Goal: Information Seeking & Learning: Learn about a topic

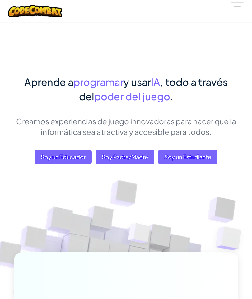
click at [191, 161] on span "Soy un Estudiante" at bounding box center [187, 156] width 59 height 15
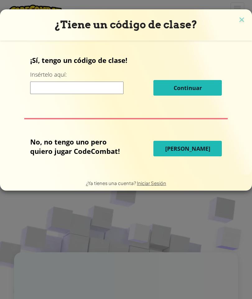
click at [199, 151] on span "Jugar Ahora" at bounding box center [187, 148] width 45 height 7
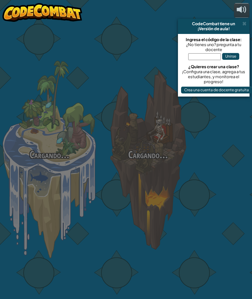
select select "es-419"
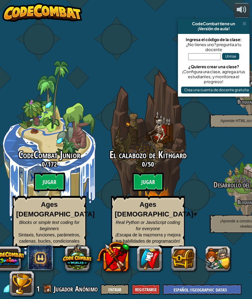
click at [51, 187] on btn "Jugar" at bounding box center [49, 182] width 31 height 19
select select "es-419"
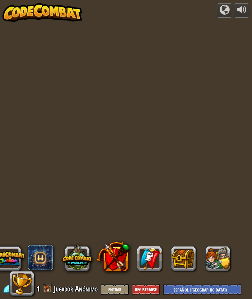
select select "es-419"
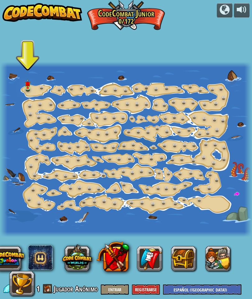
click at [28, 88] on link at bounding box center [29, 88] width 12 height 9
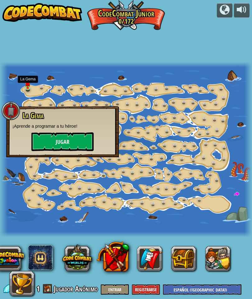
click at [54, 142] on button "Jugar" at bounding box center [62, 141] width 62 height 19
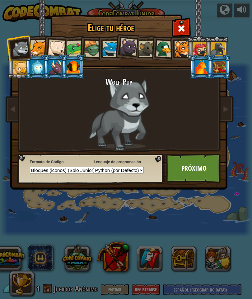
click at [192, 168] on link "Próximo" at bounding box center [193, 168] width 55 height 29
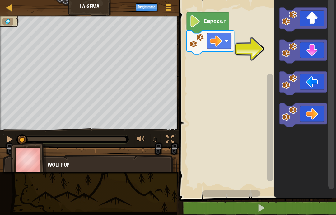
click at [252, 51] on icon "Espacio de trabajo de Blockly" at bounding box center [303, 52] width 47 height 24
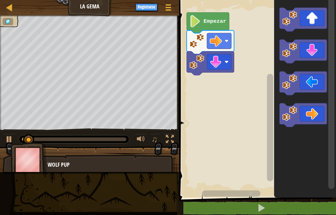
click at [252, 122] on icon "Espacio de trabajo de Blockly" at bounding box center [303, 115] width 47 height 24
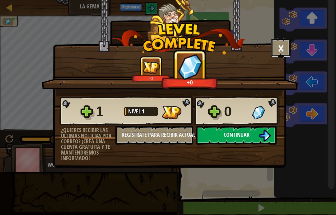
click at [252, 48] on button "×" at bounding box center [281, 47] width 19 height 19
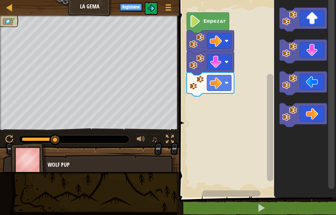
click at [1, 138] on div "♫" at bounding box center [89, 137] width 179 height 19
click at [9, 135] on div at bounding box center [9, 139] width 8 height 8
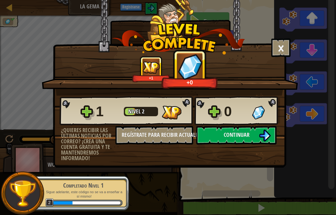
click at [141, 111] on span "Nivel" at bounding box center [135, 111] width 14 height 8
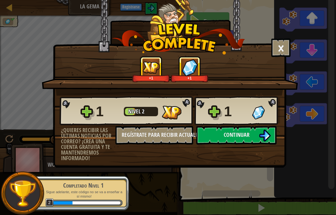
click at [252, 138] on img at bounding box center [265, 136] width 12 height 12
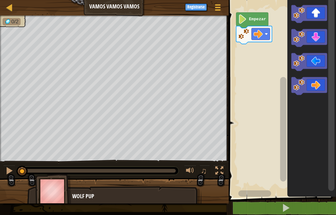
click at [252, 12] on icon "Espacio de trabajo de Blockly" at bounding box center [309, 14] width 36 height 18
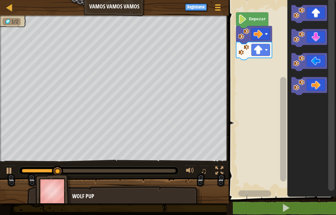
click at [252, 95] on rect "Espacio de trabajo de Blockly" at bounding box center [309, 86] width 36 height 18
click at [252, 91] on icon "Espacio de trabajo de Blockly" at bounding box center [309, 86] width 36 height 18
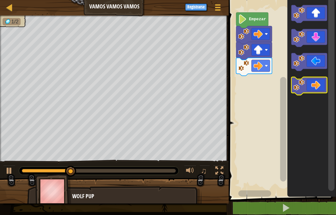
click at [252, 86] on icon "Espacio de trabajo de Blockly" at bounding box center [309, 86] width 36 height 18
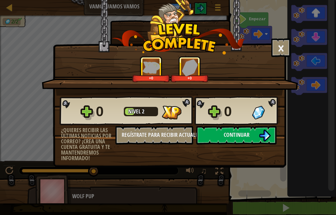
click at [252, 135] on img at bounding box center [265, 136] width 12 height 12
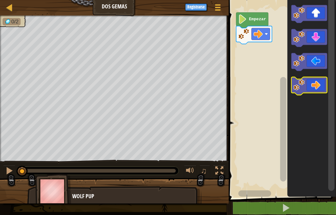
click at [252, 84] on icon "Espacio de trabajo de Blockly" at bounding box center [309, 86] width 36 height 18
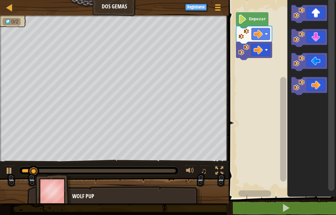
click at [252, 89] on icon "Espacio de trabajo de Blockly" at bounding box center [309, 86] width 36 height 18
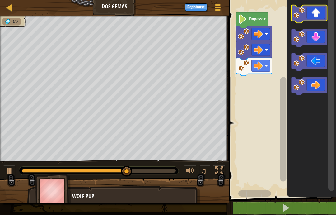
click at [252, 20] on icon "Espacio de trabajo de Blockly" at bounding box center [309, 14] width 36 height 18
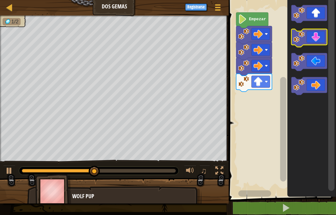
click at [252, 35] on icon "Espacio de trabajo de Blockly" at bounding box center [309, 38] width 36 height 18
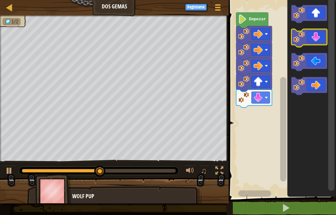
click at [252, 39] on icon "Espacio de trabajo de Blockly" at bounding box center [309, 38] width 36 height 18
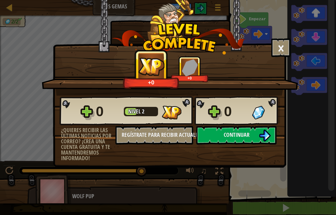
click at [252, 130] on button "Continuar" at bounding box center [236, 135] width 80 height 19
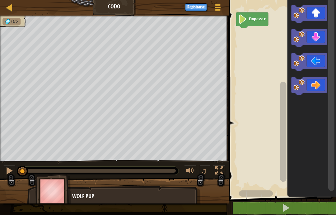
click at [252, 38] on icon "Espacio de trabajo de Blockly" at bounding box center [309, 38] width 36 height 18
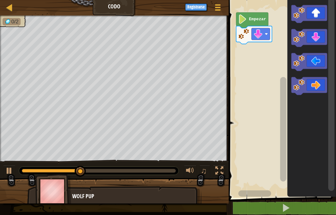
click at [252, 38] on icon "Espacio de trabajo de Blockly" at bounding box center [309, 38] width 36 height 18
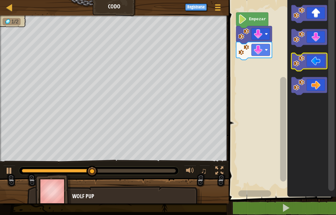
click at [252, 62] on image "Espacio de trabajo de Blockly" at bounding box center [299, 60] width 11 height 11
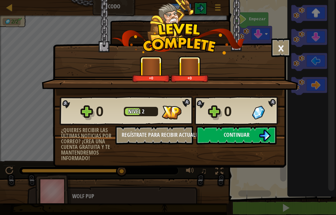
click at [251, 144] on button "Continuar" at bounding box center [236, 135] width 80 height 19
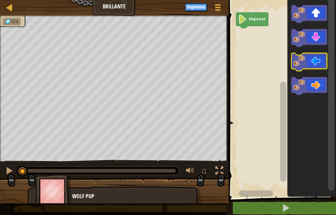
click at [252, 63] on image "Espacio de trabajo de Blockly" at bounding box center [299, 60] width 11 height 11
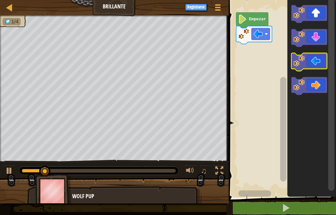
click at [252, 61] on icon "Espacio de trabajo de Blockly" at bounding box center [309, 62] width 36 height 18
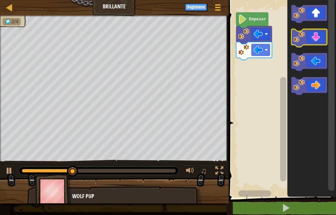
click at [252, 40] on icon "Espacio de trabajo de Blockly" at bounding box center [309, 38] width 36 height 18
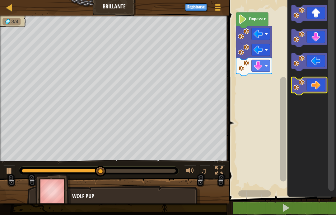
click at [252, 82] on icon "Espacio de trabajo de Blockly" at bounding box center [309, 86] width 36 height 18
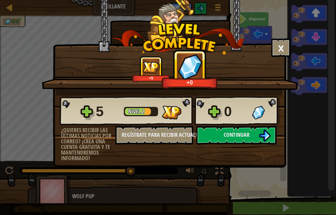
click at [252, 133] on img at bounding box center [265, 136] width 12 height 12
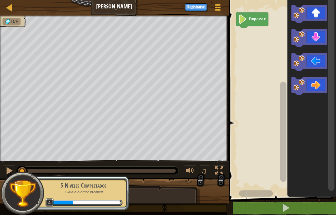
click at [252, 82] on icon "Espacio de trabajo de Blockly" at bounding box center [309, 86] width 36 height 18
click at [252, 3] on icon "Espacio de trabajo de Blockly" at bounding box center [311, 97] width 49 height 201
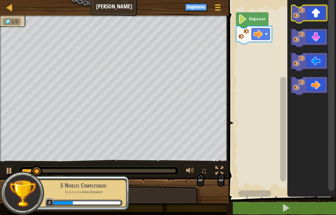
click at [252, 15] on icon "Espacio de trabajo de Blockly" at bounding box center [309, 14] width 36 height 18
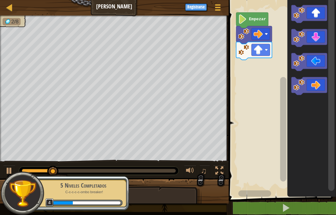
click at [252, 62] on icon "Espacio de trabajo de Blockly" at bounding box center [309, 62] width 36 height 18
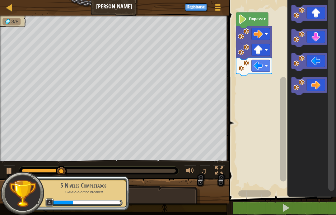
click at [252, 61] on icon "Espacio de trabajo de Blockly" at bounding box center [309, 62] width 36 height 18
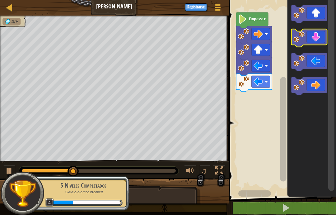
click at [252, 41] on icon "Espacio de trabajo de Blockly" at bounding box center [309, 38] width 36 height 18
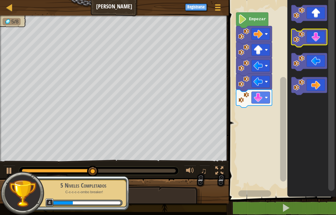
click at [252, 35] on icon "Espacio de trabajo de Blockly" at bounding box center [309, 38] width 36 height 18
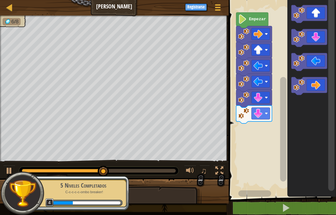
click at [252, 86] on icon "Espacio de trabajo de Blockly" at bounding box center [309, 86] width 36 height 18
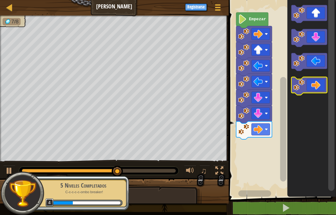
click at [252, 83] on icon "Espacio de trabajo de Blockly" at bounding box center [309, 86] width 36 height 18
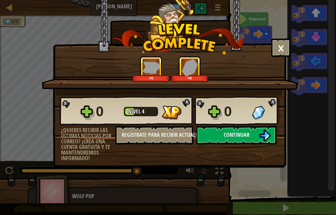
click at [252, 142] on button "Continuar" at bounding box center [236, 135] width 80 height 19
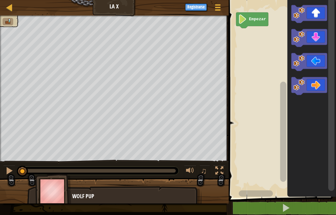
click at [252, 14] on icon "Espacio de trabajo de Blockly" at bounding box center [309, 14] width 36 height 18
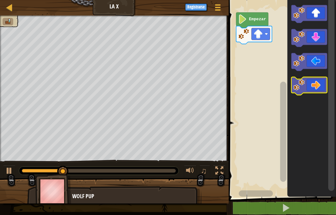
click at [252, 83] on icon "Espacio de trabajo de Blockly" at bounding box center [309, 86] width 36 height 18
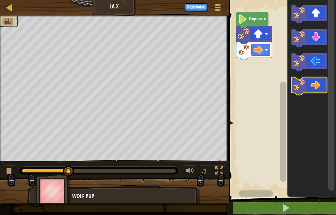
click at [252, 84] on icon "Espacio de trabajo de Blockly" at bounding box center [309, 86] width 36 height 18
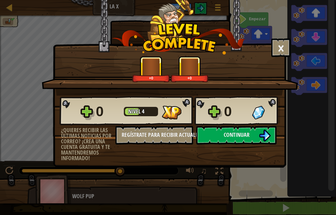
click at [248, 132] on span "Continuar" at bounding box center [237, 135] width 26 height 8
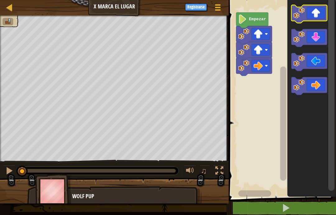
click at [252, 22] on rect "Espacio de trabajo de Blockly" at bounding box center [309, 14] width 36 height 18
click at [252, 18] on icon "Espacio de trabajo de Blockly" at bounding box center [309, 14] width 36 height 18
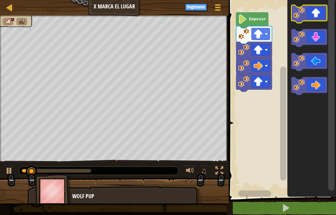
click at [252, 17] on icon "Espacio de trabajo de Blockly" at bounding box center [309, 14] width 36 height 18
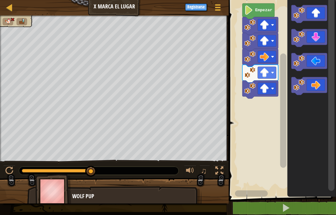
click at [252, 8] on image "Espacio de trabajo de Blockly" at bounding box center [248, 10] width 9 height 9
click at [243, 18] on icon "Espacio de trabajo de Blockly" at bounding box center [261, 26] width 36 height 18
click at [252, 10] on image "Espacio de trabajo de Blockly" at bounding box center [248, 10] width 9 height 9
click at [5, 169] on button at bounding box center [9, 171] width 12 height 13
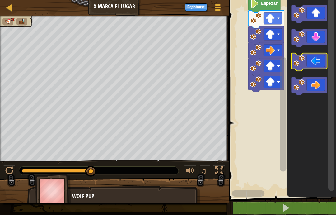
click at [252, 55] on icon "Espacio de trabajo de Blockly" at bounding box center [309, 62] width 36 height 18
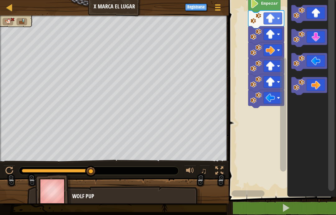
click at [252, 53] on icon "Espacio de trabajo de Blockly" at bounding box center [309, 62] width 36 height 18
click at [2, 7] on div "Mapa X Marca el Lugar Menú del Juego Registrarse" at bounding box center [114, 8] width 229 height 16
click at [13, 7] on div at bounding box center [10, 7] width 8 height 8
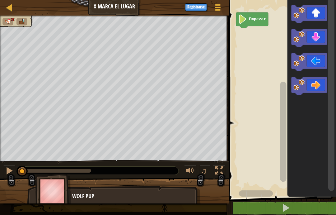
click at [252, 10] on icon "Espacio de trabajo de Blockly" at bounding box center [309, 14] width 36 height 18
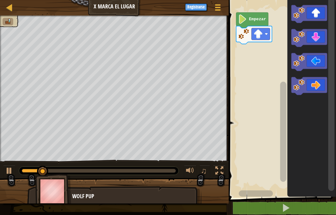
click at [252, 20] on icon "Espacio de trabajo de Blockly" at bounding box center [309, 14] width 36 height 18
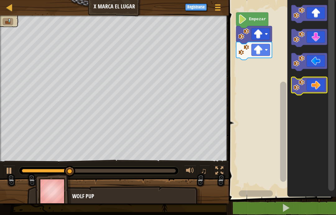
click at [252, 88] on icon "Espacio de trabajo de Blockly" at bounding box center [309, 86] width 36 height 18
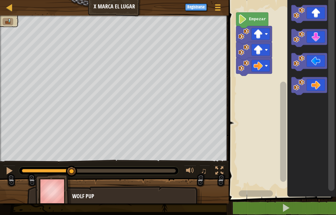
click at [252, 82] on icon "Espacio de trabajo de Blockly" at bounding box center [309, 86] width 36 height 18
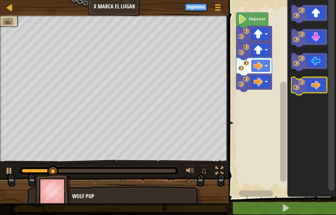
click at [252, 85] on icon "Espacio de trabajo de Blockly" at bounding box center [309, 86] width 36 height 18
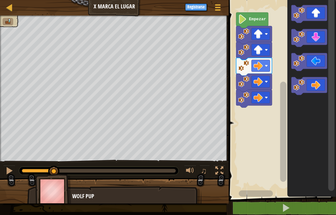
click at [252, 86] on icon "Espacio de trabajo de Blockly" at bounding box center [309, 86] width 36 height 18
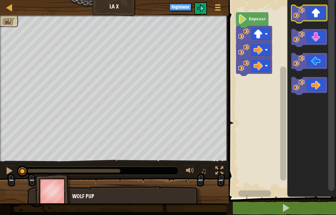
click at [252, 11] on icon "Espacio de trabajo de Blockly" at bounding box center [309, 14] width 36 height 18
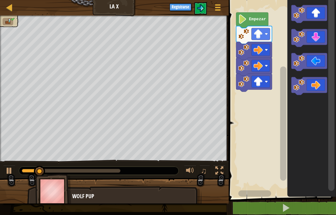
click at [252, 80] on icon "Espacio de trabajo de Blockly" at bounding box center [309, 86] width 36 height 18
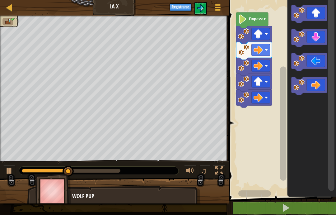
click at [252, 88] on icon "Espacio de trabajo de Blockly" at bounding box center [309, 86] width 36 height 18
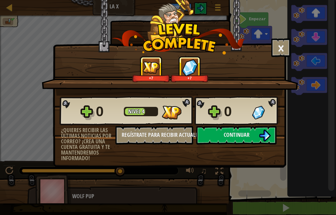
click at [252, 144] on button "Continuar" at bounding box center [236, 135] width 80 height 19
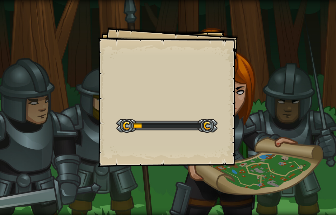
click at [252, 137] on div "Goals Start Level Error cargando del servidor Necesitas una suscripción para ju…" at bounding box center [168, 107] width 336 height 215
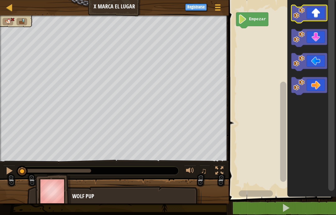
click at [312, 14] on icon "Espacio de trabajo de Blockly" at bounding box center [309, 14] width 36 height 18
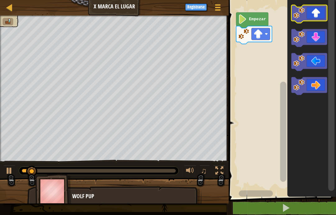
click at [311, 14] on icon "Espacio de trabajo de Blockly" at bounding box center [309, 14] width 36 height 18
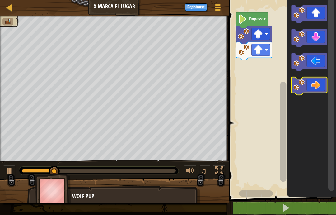
click at [320, 86] on icon "Espacio de trabajo de Blockly" at bounding box center [309, 86] width 36 height 18
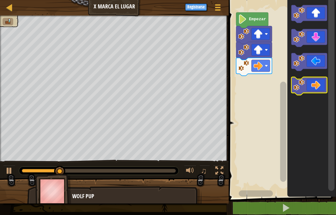
click at [316, 84] on icon "Espacio de trabajo de Blockly" at bounding box center [309, 86] width 36 height 18
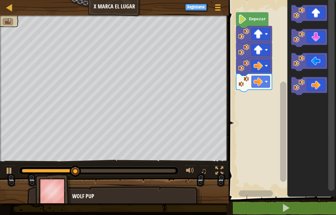
click at [316, 84] on icon "Espacio de trabajo de Blockly" at bounding box center [309, 86] width 36 height 18
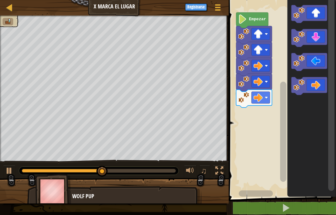
click at [317, 38] on icon "Espacio de trabajo de Blockly" at bounding box center [309, 38] width 36 height 18
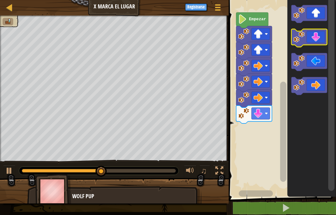
click at [316, 34] on icon "Espacio de trabajo de Blockly" at bounding box center [309, 38] width 36 height 18
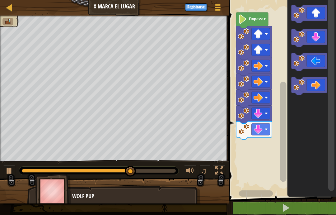
click at [303, 64] on image "Espacio de trabajo de Blockly" at bounding box center [299, 60] width 11 height 11
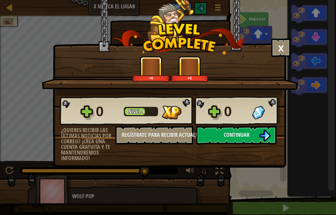
click at [230, 124] on div "0 Nivel 4 0" at bounding box center [169, 111] width 221 height 30
click at [224, 140] on button "Continuar" at bounding box center [236, 135] width 80 height 19
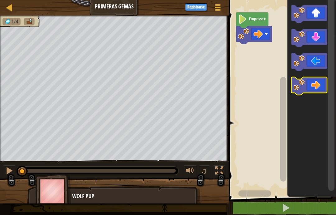
click at [316, 85] on icon "Espacio de trabajo de Blockly" at bounding box center [309, 86] width 36 height 18
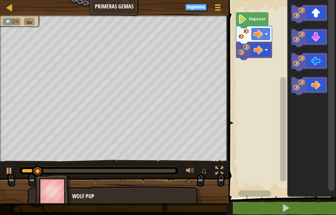
click at [311, 7] on icon "Espacio de trabajo de Blockly" at bounding box center [309, 14] width 36 height 18
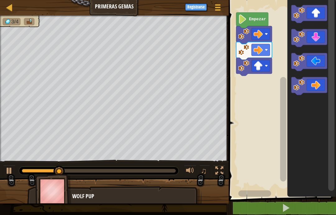
click at [315, 10] on icon "Espacio de trabajo de Blockly" at bounding box center [309, 14] width 36 height 18
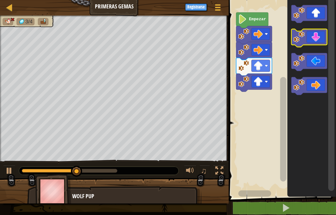
click at [309, 41] on icon "Espacio de trabajo de Blockly" at bounding box center [309, 38] width 36 height 18
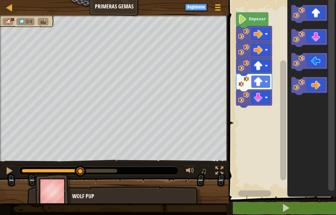
click at [321, 58] on icon "Espacio de trabajo de Blockly" at bounding box center [309, 62] width 36 height 18
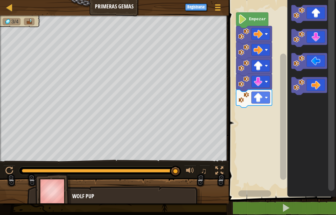
click at [310, 44] on icon "Espacio de trabajo de Blockly" at bounding box center [309, 38] width 36 height 18
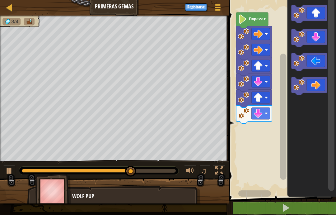
click at [314, 39] on icon "Espacio de trabajo de Blockly" at bounding box center [309, 38] width 36 height 18
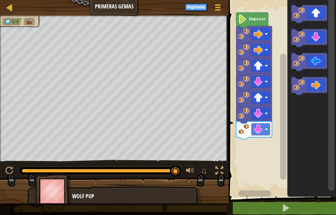
click at [11, 168] on div at bounding box center [9, 171] width 8 height 8
click at [244, 33] on image "Espacio de trabajo de Blockly" at bounding box center [243, 33] width 11 height 11
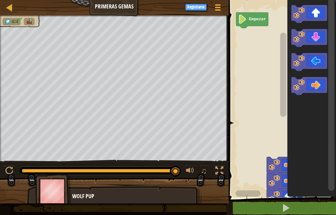
click at [318, 82] on icon "Espacio de trabajo de Blockly" at bounding box center [309, 86] width 36 height 18
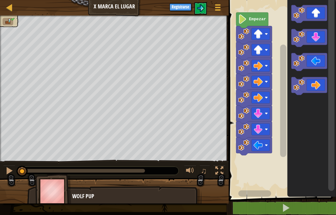
click at [312, 10] on icon "Espacio de trabajo de Blockly" at bounding box center [309, 14] width 36 height 18
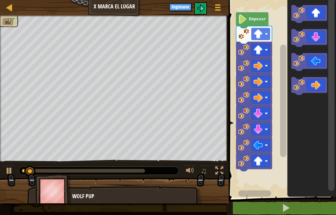
click at [317, 16] on icon "Espacio de trabajo de Blockly" at bounding box center [309, 14] width 36 height 18
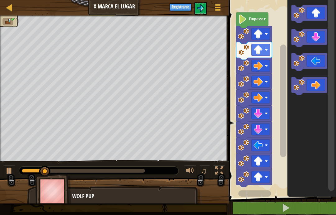
click at [316, 83] on icon "Espacio de trabajo de Blockly" at bounding box center [309, 86] width 36 height 18
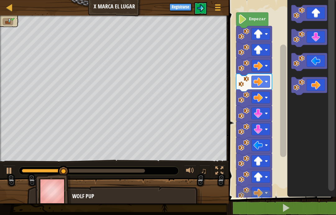
click at [315, 86] on icon "Espacio de trabajo de Blockly" at bounding box center [309, 86] width 36 height 18
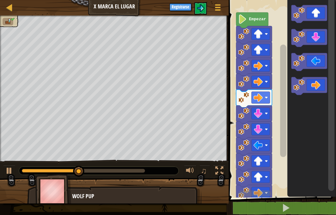
click at [314, 87] on icon "Espacio de trabajo de Blockly" at bounding box center [309, 86] width 36 height 18
click at [315, 39] on icon "Espacio de trabajo de Blockly" at bounding box center [309, 38] width 36 height 18
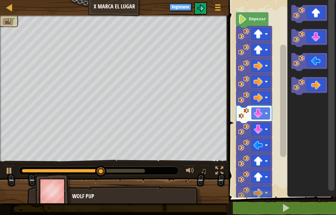
click at [312, 41] on icon "Espacio de trabajo de Blockly" at bounding box center [309, 38] width 36 height 18
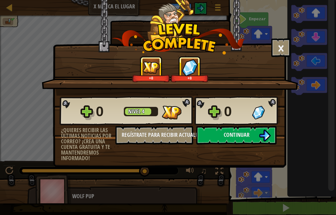
click at [259, 138] on img at bounding box center [265, 136] width 12 height 12
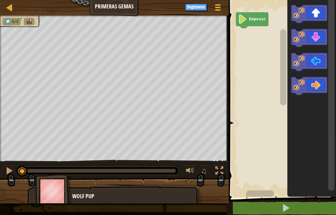
click at [320, 89] on icon "Espacio de trabajo de Blockly" at bounding box center [309, 86] width 36 height 18
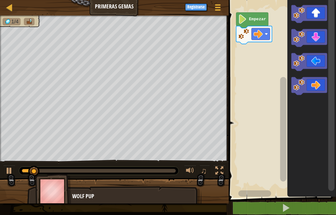
click at [320, 83] on icon "Espacio de trabajo de Blockly" at bounding box center [309, 86] width 36 height 18
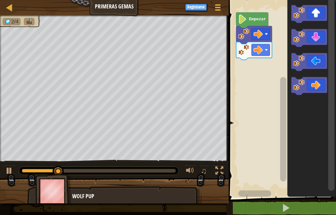
click at [320, 5] on icon "Espacio de trabajo de Blockly" at bounding box center [309, 14] width 36 height 18
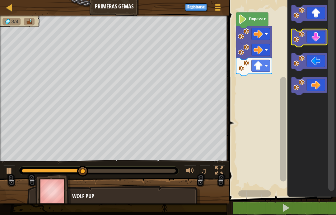
click at [319, 37] on icon "Espacio de trabajo de Blockly" at bounding box center [309, 38] width 36 height 18
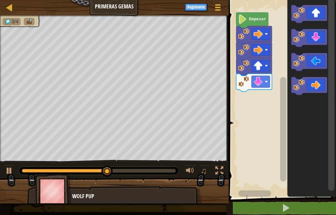
click at [315, 38] on icon "Espacio de trabajo de Blockly" at bounding box center [309, 38] width 36 height 18
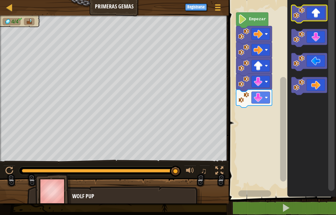
click at [320, 12] on icon "Espacio de trabajo de Blockly" at bounding box center [309, 14] width 36 height 18
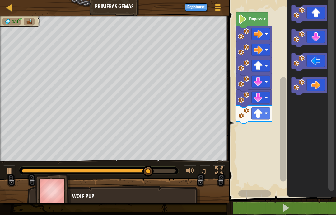
click at [318, 62] on icon "Espacio de trabajo de Blockly" at bounding box center [309, 62] width 36 height 18
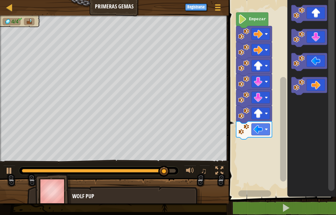
click at [316, 86] on icon "Espacio de trabajo de Blockly" at bounding box center [309, 86] width 36 height 18
click at [320, 86] on icon "Espacio de trabajo de Blockly" at bounding box center [309, 86] width 36 height 18
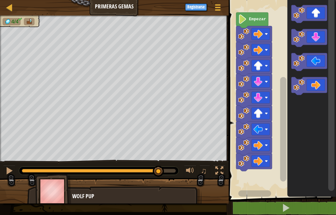
click at [321, 89] on icon "Espacio de trabajo de Blockly" at bounding box center [309, 86] width 36 height 18
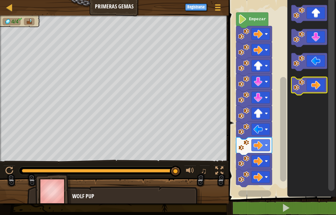
click at [320, 84] on icon "Espacio de trabajo de Blockly" at bounding box center [309, 86] width 36 height 18
click at [318, 84] on icon "Espacio de trabajo de Blockly" at bounding box center [309, 86] width 36 height 18
click at [319, 84] on icon "Espacio de trabajo de Blockly" at bounding box center [309, 86] width 36 height 18
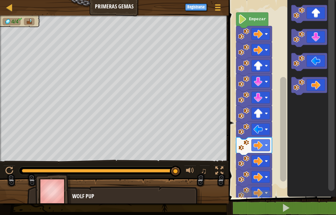
click at [321, 85] on icon "Espacio de trabajo de Blockly" at bounding box center [309, 86] width 36 height 18
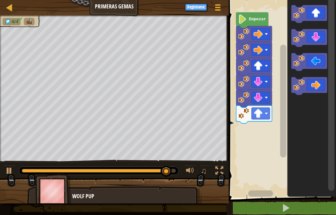
click at [319, 87] on icon "Espacio de trabajo de Blockly" at bounding box center [309, 86] width 36 height 18
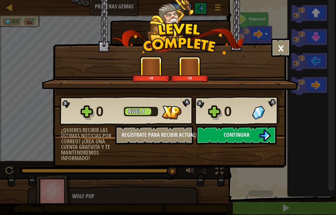
click at [257, 133] on button "Continuar" at bounding box center [236, 135] width 80 height 19
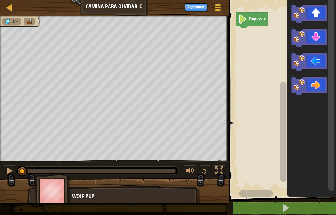
click at [315, 13] on icon "Espacio de trabajo de Blockly" at bounding box center [309, 14] width 36 height 18
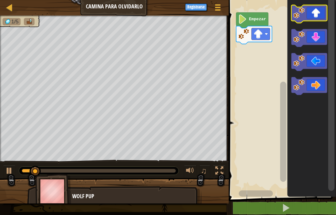
click at [310, 13] on icon "Espacio de trabajo de Blockly" at bounding box center [309, 14] width 36 height 18
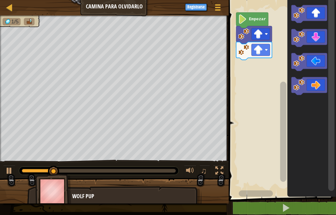
click at [316, 14] on icon "Espacio de trabajo de Blockly" at bounding box center [309, 14] width 36 height 18
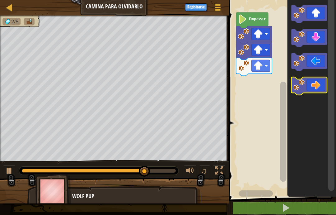
click at [317, 86] on icon "Espacio de trabajo de Blockly" at bounding box center [309, 86] width 36 height 18
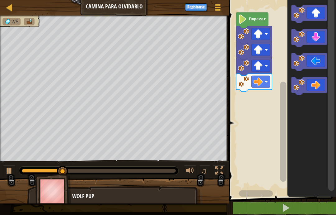
click at [319, 86] on icon "Espacio de trabajo de Blockly" at bounding box center [309, 86] width 36 height 18
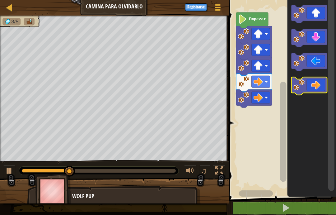
click at [319, 85] on icon "Espacio de trabajo de Blockly" at bounding box center [309, 86] width 36 height 18
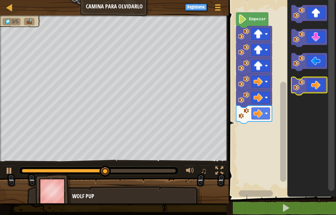
click at [319, 85] on icon "Espacio de trabajo de Blockly" at bounding box center [309, 86] width 36 height 18
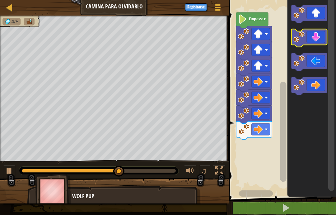
click at [321, 35] on icon "Espacio de trabajo de Blockly" at bounding box center [309, 38] width 36 height 18
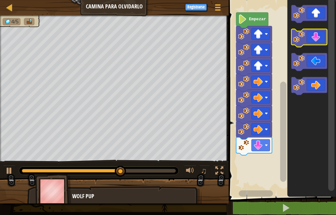
click at [324, 37] on icon "Espacio de trabajo de Blockly" at bounding box center [309, 38] width 36 height 18
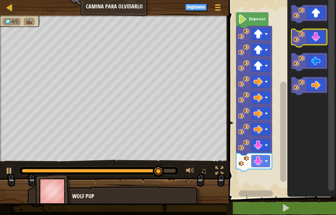
click at [318, 38] on icon "Espacio de trabajo de Blockly" at bounding box center [309, 38] width 36 height 18
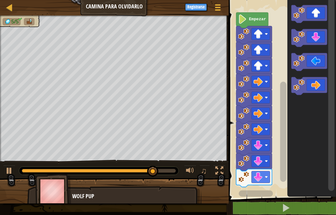
click at [314, 61] on icon "Espacio de trabajo de Blockly" at bounding box center [309, 62] width 36 height 18
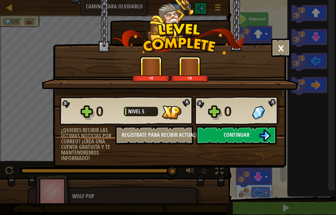
click at [255, 138] on button "Continuar" at bounding box center [236, 135] width 80 height 19
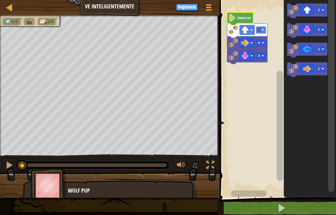
click at [246, 16] on icon "Espacio de trabajo de Blockly" at bounding box center [240, 18] width 26 height 13
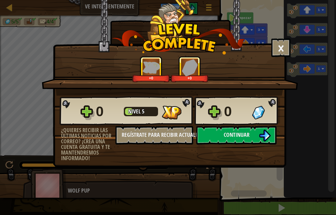
click at [261, 134] on img at bounding box center [265, 136] width 12 height 12
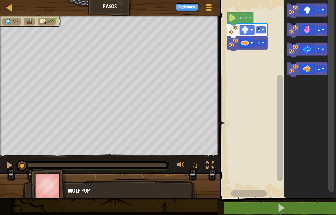
click at [275, 211] on button at bounding box center [282, 208] width 118 height 14
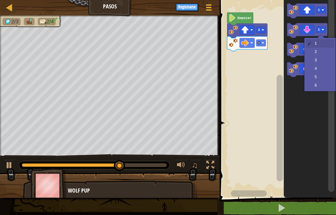
click at [319, 31] on text "1" at bounding box center [319, 30] width 2 height 4
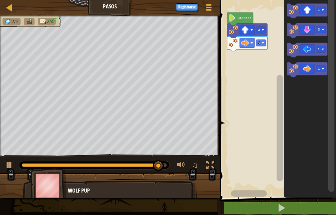
click at [324, 63] on icon "Espacio de trabajo de Blockly" at bounding box center [307, 69] width 40 height 15
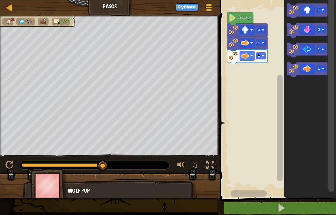
click at [300, 116] on icon "Espacio de trabajo de Blockly" at bounding box center [310, 97] width 52 height 201
click at [297, 196] on icon "Espacio de trabajo de Blockly" at bounding box center [310, 97] width 52 height 201
click at [308, 208] on button at bounding box center [282, 208] width 118 height 14
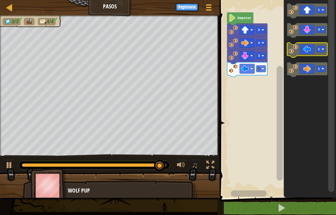
click at [305, 53] on icon "Espacio de trabajo de Blockly" at bounding box center [307, 50] width 40 height 15
click at [307, 196] on icon "Espacio de trabajo de Blockly" at bounding box center [310, 97] width 52 height 201
click at [305, 205] on button at bounding box center [282, 208] width 118 height 14
click at [253, 87] on rect "Espacio de trabajo de Blockly" at bounding box center [247, 82] width 15 height 10
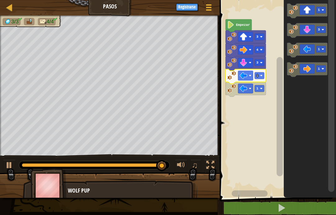
click at [261, 75] on image "Espacio de trabajo de Blockly" at bounding box center [261, 75] width 2 height 2
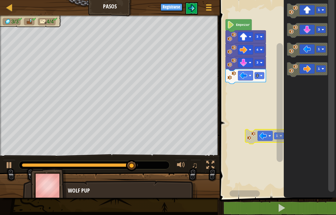
click at [266, 182] on rect "Espacio de trabajo de Blockly" at bounding box center [277, 97] width 118 height 201
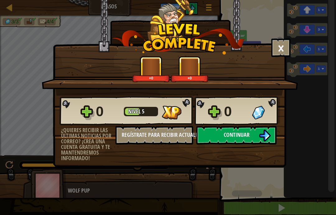
click at [244, 134] on span "Continuar" at bounding box center [237, 135] width 26 height 8
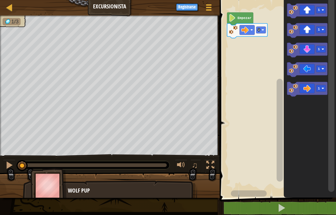
click at [288, 203] on button at bounding box center [282, 208] width 118 height 14
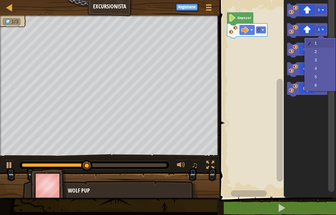
click at [317, 31] on rect "Espacio de trabajo de Blockly" at bounding box center [321, 29] width 10 height 7
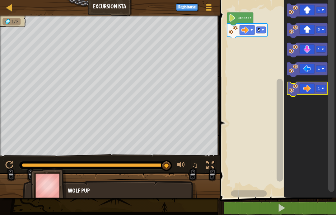
click at [324, 85] on rect "Espacio de trabajo de Blockly" at bounding box center [321, 88] width 10 height 7
click at [315, 197] on icon "Espacio de trabajo de Blockly" at bounding box center [310, 97] width 52 height 201
click at [310, 205] on button at bounding box center [282, 208] width 118 height 14
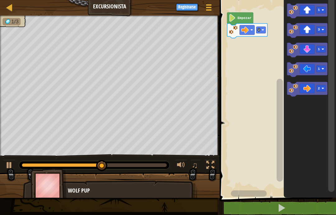
click at [286, 206] on span at bounding box center [281, 207] width 9 height 9
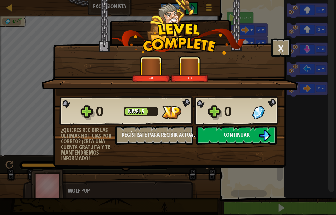
click at [257, 135] on button "Continuar" at bounding box center [236, 135] width 80 height 19
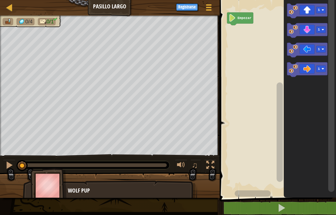
click at [319, 72] on icon "Espacio de trabajo de Blockly" at bounding box center [307, 69] width 40 height 15
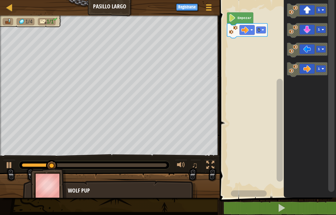
click at [308, 71] on icon "Espacio de trabajo de Blockly" at bounding box center [307, 69] width 40 height 15
click at [302, 202] on button at bounding box center [282, 208] width 118 height 14
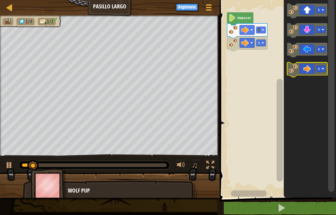
click at [321, 69] on rect "Espacio de trabajo de Blockly" at bounding box center [321, 68] width 10 height 7
click at [307, 204] on button at bounding box center [282, 208] width 118 height 14
click at [316, 208] on button at bounding box center [282, 208] width 118 height 14
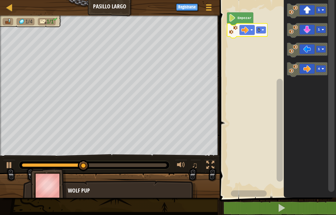
click at [256, 31] on icon "Espacio de trabajo de Blockly" at bounding box center [247, 30] width 40 height 15
click at [263, 34] on icon "Espacio de trabajo de Blockly" at bounding box center [247, 30] width 40 height 15
click at [262, 24] on icon "Espacio de trabajo de Blockly" at bounding box center [247, 30] width 40 height 15
click at [259, 25] on icon "Espacio de trabajo de Blockly" at bounding box center [247, 30] width 40 height 15
click at [260, 30] on text "1" at bounding box center [259, 30] width 2 height 4
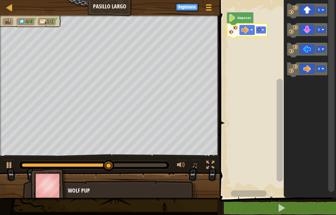
click at [263, 31] on image "Espacio de trabajo de Blockly" at bounding box center [263, 30] width 2 height 2
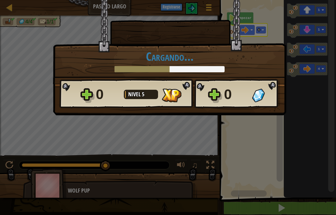
click at [14, 81] on div "× ¿Cómo de divertido estuvo este nivel? Cargando... Reticulating Splines... Car…" at bounding box center [168, 107] width 336 height 215
click at [21, 88] on div "× ¿Cómo de divertido estuvo este nivel? Cargando... Reticulating Splines... Car…" at bounding box center [168, 107] width 336 height 215
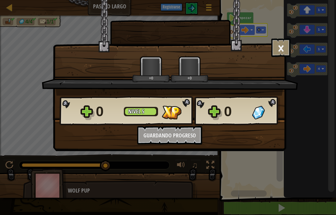
click at [266, 122] on div "0 Nivel 5 0" at bounding box center [169, 111] width 221 height 30
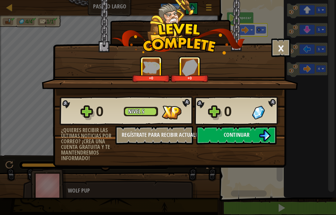
click at [255, 131] on button "Continuar" at bounding box center [236, 135] width 80 height 19
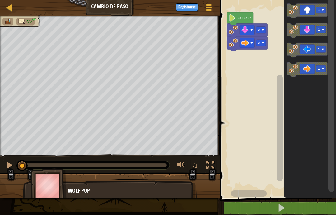
click at [305, 31] on icon "Espacio de trabajo de Blockly" at bounding box center [307, 30] width 40 height 15
click at [296, 211] on button at bounding box center [282, 208] width 118 height 14
click at [302, 206] on button at bounding box center [282, 208] width 118 height 14
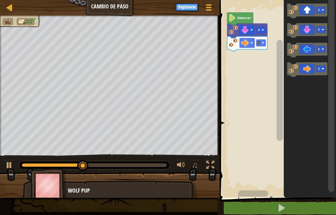
click at [259, 43] on text "2" at bounding box center [259, 43] width 2 height 4
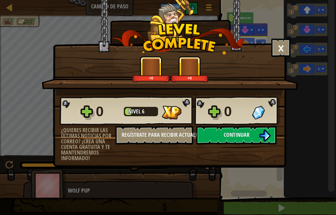
click at [271, 134] on img at bounding box center [265, 136] width 12 height 12
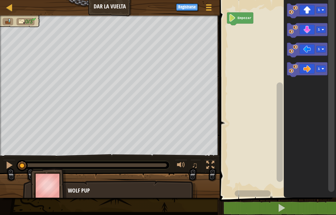
click at [325, 7] on rect "Espacio de trabajo de Blockly" at bounding box center [321, 10] width 10 height 7
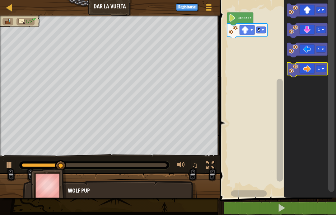
click at [319, 66] on rect "Espacio de trabajo de Blockly" at bounding box center [321, 68] width 10 height 7
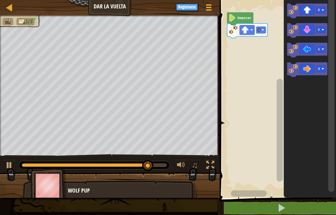
click at [310, 205] on button at bounding box center [282, 208] width 118 height 14
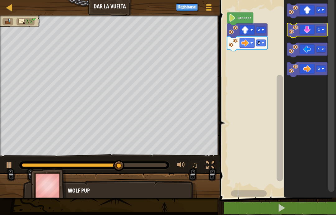
click at [319, 31] on text "1" at bounding box center [319, 30] width 2 height 4
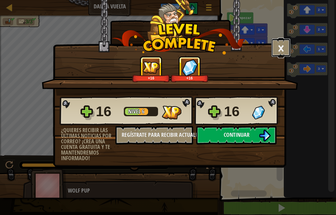
click at [282, 47] on button "×" at bounding box center [281, 47] width 19 height 19
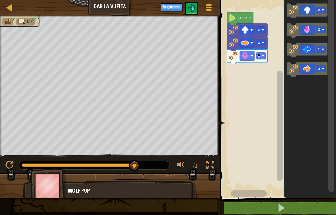
click at [293, 207] on button at bounding box center [282, 208] width 118 height 14
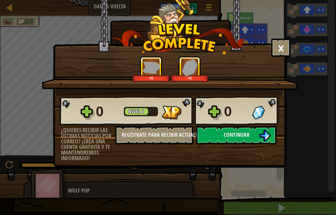
click at [259, 127] on button "Continuar" at bounding box center [236, 135] width 80 height 19
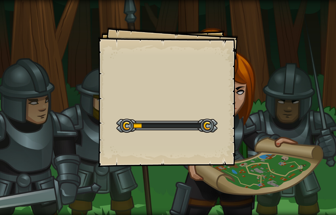
click at [313, 126] on div "Goals Start Level Error cargando del servidor Necesitas una suscripción para ju…" at bounding box center [168, 107] width 336 height 215
click at [313, 129] on div "Goals Start Level Error cargando del servidor Necesitas una suscripción para ju…" at bounding box center [168, 107] width 336 height 215
click at [317, 129] on div "Goals Start Level Error cargando del servidor Necesitas una suscripción para ju…" at bounding box center [168, 107] width 336 height 215
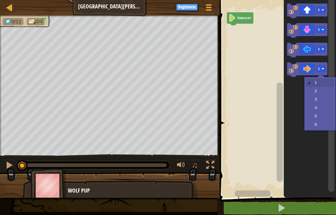
click at [323, 68] on image "Espacio de trabajo de Blockly" at bounding box center [323, 69] width 2 height 2
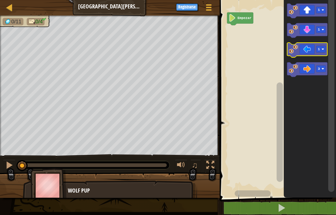
click at [318, 50] on rect "Espacio de trabajo de Blockly" at bounding box center [321, 49] width 10 height 7
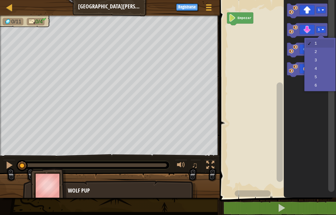
click at [319, 31] on text "1" at bounding box center [319, 30] width 2 height 4
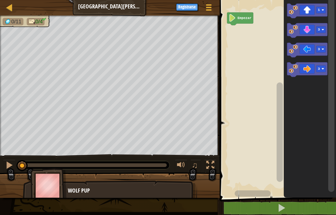
click at [319, 12] on rect "Espacio de trabajo de Blockly" at bounding box center [321, 10] width 10 height 7
click at [313, 204] on button at bounding box center [282, 208] width 118 height 14
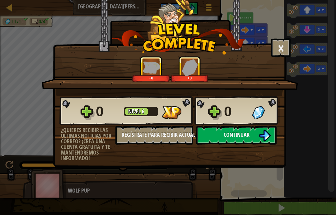
click at [267, 138] on img at bounding box center [265, 136] width 12 height 12
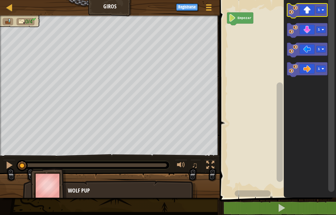
click at [316, 8] on icon "Espacio de trabajo de Blockly" at bounding box center [307, 10] width 40 height 15
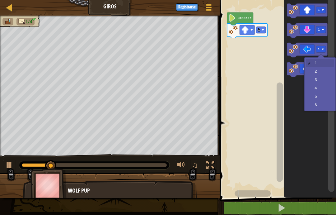
click at [325, 46] on rect "Espacio de trabajo de Blockly" at bounding box center [321, 49] width 10 height 7
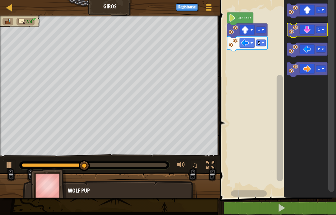
click at [307, 31] on icon "Espacio de trabajo de Blockly" at bounding box center [307, 30] width 40 height 15
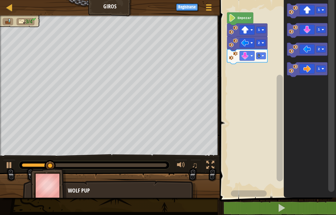
click at [322, 27] on rect "Espacio de trabajo de Blockly" at bounding box center [321, 29] width 10 height 7
click at [306, 204] on button at bounding box center [282, 208] width 118 height 14
click at [260, 62] on icon "Espacio de trabajo de Blockly" at bounding box center [247, 56] width 40 height 15
click at [257, 54] on rect "Espacio de trabajo de Blockly" at bounding box center [261, 55] width 10 height 7
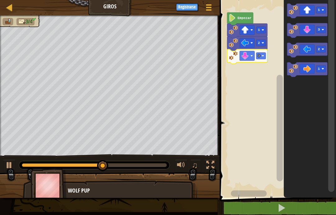
click at [312, 67] on icon "Espacio de trabajo de Blockly" at bounding box center [307, 69] width 40 height 15
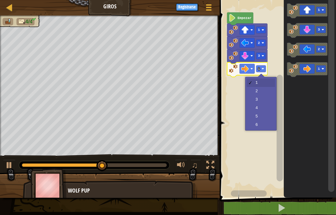
click at [263, 67] on rect "Espacio de trabajo de Blockly" at bounding box center [261, 68] width 10 height 7
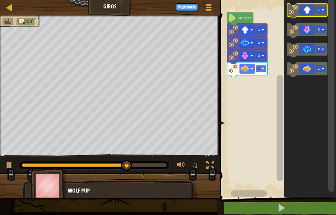
click at [319, 7] on rect "Espacio de trabajo de Blockly" at bounding box center [321, 10] width 10 height 7
click at [321, 10] on rect "Espacio de trabajo de Blockly" at bounding box center [321, 10] width 10 height 7
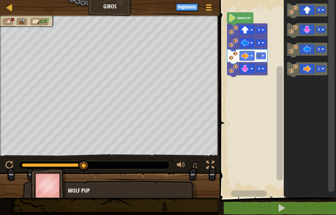
click at [311, 203] on button at bounding box center [282, 208] width 118 height 14
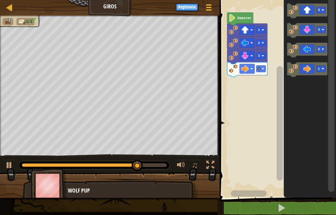
click at [317, 7] on rect "Espacio de trabajo de Blockly" at bounding box center [321, 10] width 10 height 7
click at [294, 15] on icon "Espacio de trabajo de Blockly" at bounding box center [307, 10] width 40 height 15
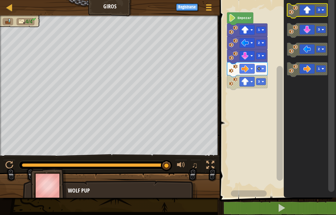
click at [297, 12] on image "Espacio de trabajo de Blockly" at bounding box center [293, 9] width 9 height 9
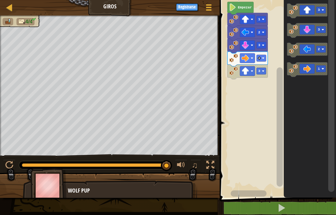
click at [292, 206] on button at bounding box center [282, 208] width 118 height 14
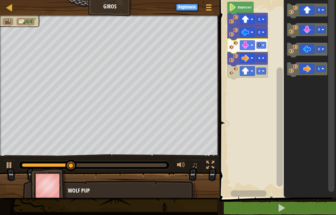
click at [239, 50] on icon "Espacio de trabajo de Blockly" at bounding box center [248, 46] width 40 height 15
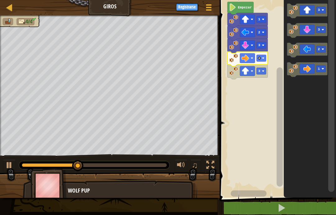
click at [273, 53] on rect "Espacio de trabajo de Blockly" at bounding box center [277, 97] width 118 height 201
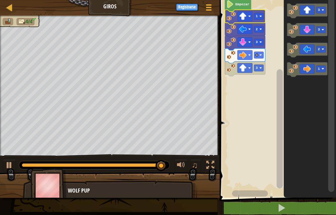
click at [263, 18] on rect "Espacio de trabajo de Blockly" at bounding box center [277, 97] width 118 height 201
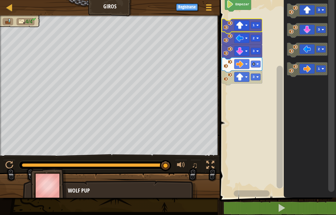
click at [252, 38] on rect "Espacio de trabajo de Blockly" at bounding box center [256, 38] width 10 height 7
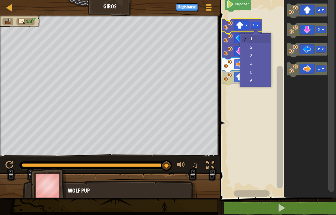
click at [254, 24] on text "1" at bounding box center [254, 25] width 2 height 4
click at [240, 71] on icon "Espacio de trabajo de Blockly" at bounding box center [242, 77] width 40 height 15
click at [294, 207] on button at bounding box center [282, 208] width 118 height 14
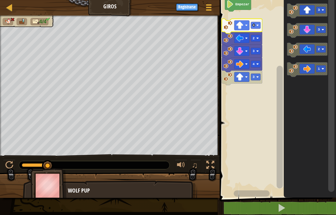
click at [256, 25] on rect "Espacio de trabajo de Blockly" at bounding box center [256, 25] width 10 height 7
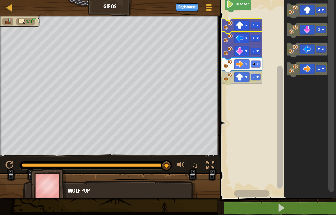
click at [300, 203] on button at bounding box center [282, 208] width 118 height 14
click at [285, 210] on span at bounding box center [281, 207] width 9 height 9
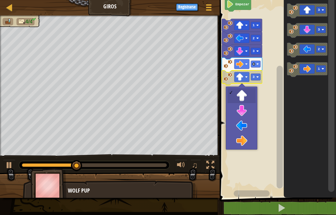
click at [240, 73] on icon "Espacio de trabajo de Blockly" at bounding box center [242, 77] width 40 height 15
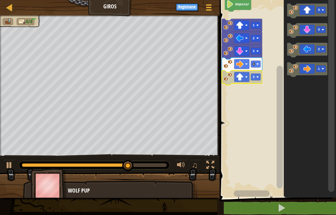
click at [253, 78] on rect "Espacio de trabajo de Blockly" at bounding box center [256, 76] width 10 height 7
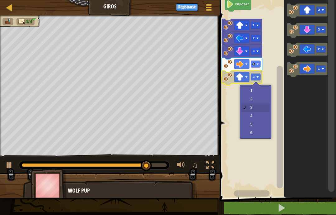
click at [239, 173] on rect "Espacio de trabajo de Blockly" at bounding box center [277, 97] width 118 height 201
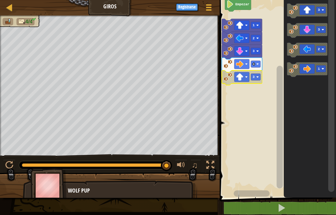
click at [261, 75] on icon "Espacio de trabajo de Blockly" at bounding box center [242, 77] width 40 height 15
click at [256, 75] on rect "Espacio de trabajo de Blockly" at bounding box center [256, 76] width 10 height 7
click at [277, 212] on button at bounding box center [282, 208] width 118 height 14
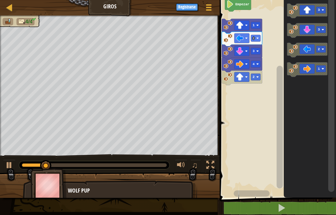
click at [262, 73] on icon "Espacio de trabajo de Blockly" at bounding box center [242, 77] width 40 height 15
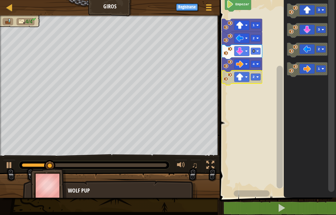
click at [259, 72] on icon "Espacio de trabajo de Blockly" at bounding box center [242, 77] width 40 height 15
click at [253, 77] on text "2" at bounding box center [254, 77] width 2 height 4
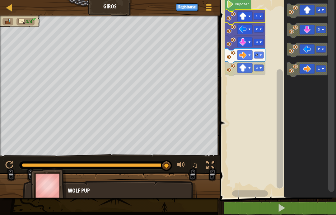
click at [283, 212] on span at bounding box center [281, 207] width 9 height 9
click at [227, 78] on rect "Espacio de trabajo de Blockly" at bounding box center [277, 97] width 118 height 201
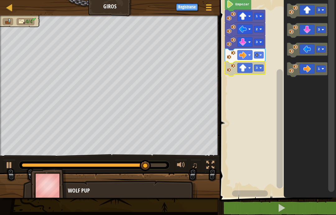
click at [260, 66] on rect "Espacio de trabajo de Blockly" at bounding box center [259, 67] width 10 height 7
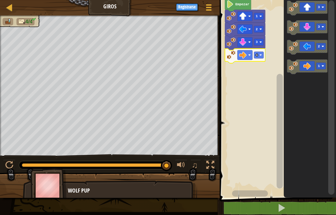
click at [266, 211] on button at bounding box center [282, 208] width 118 height 14
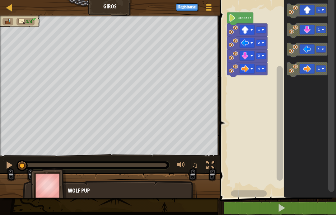
click at [308, 9] on icon "Espacio de trabajo de Blockly" at bounding box center [307, 10] width 40 height 15
click at [261, 81] on rect "Espacio de trabajo de Blockly" at bounding box center [261, 81] width 10 height 7
click at [319, 202] on button at bounding box center [282, 208] width 118 height 14
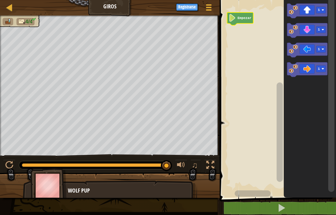
click at [244, 19] on text "Empezar" at bounding box center [245, 18] width 14 height 4
click at [272, 208] on button at bounding box center [282, 208] width 118 height 14
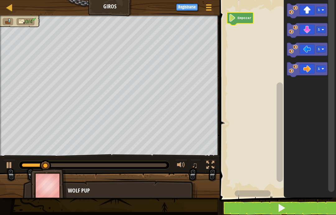
click at [7, 8] on div at bounding box center [10, 7] width 8 height 8
select select "es-419"
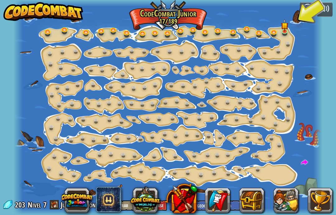
click at [283, 32] on link at bounding box center [286, 31] width 12 height 9
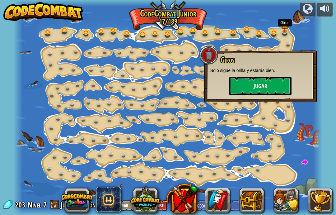
click at [281, 89] on button "Jugar" at bounding box center [261, 86] width 62 height 19
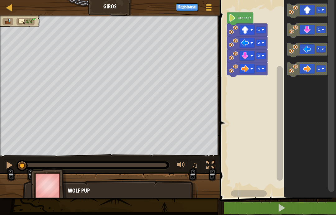
click at [267, 208] on button at bounding box center [282, 208] width 118 height 14
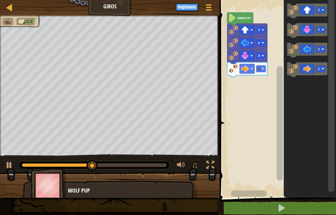
click at [300, 8] on icon "Espacio de trabajo de Blockly" at bounding box center [307, 10] width 40 height 15
click at [261, 80] on rect "Espacio de trabajo de Blockly" at bounding box center [261, 81] width 10 height 7
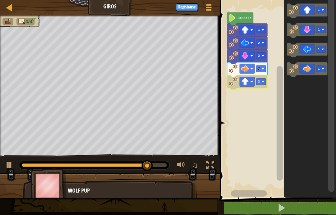
click at [233, 80] on image "Espacio de trabajo de Blockly" at bounding box center [233, 81] width 9 height 9
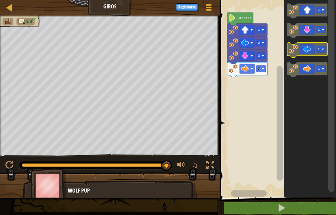
click at [297, 44] on icon "Espacio de trabajo de Blockly" at bounding box center [307, 50] width 40 height 15
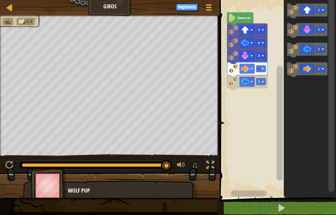
click at [266, 81] on rect "Espacio de trabajo de Blockly" at bounding box center [261, 81] width 10 height 7
click at [281, 211] on span at bounding box center [281, 207] width 9 height 9
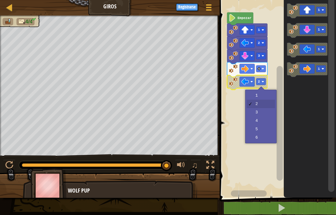
click at [265, 83] on rect "Espacio de trabajo de Blockly" at bounding box center [261, 81] width 10 height 7
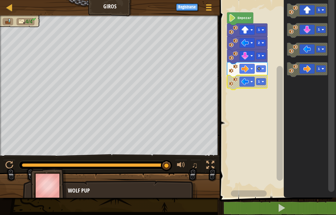
click at [285, 208] on span at bounding box center [281, 207] width 9 height 9
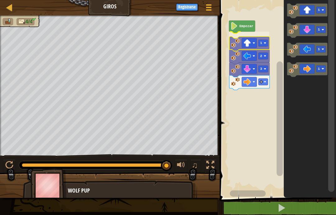
click at [238, 40] on image "Espacio de trabajo de Blockly" at bounding box center [235, 42] width 9 height 9
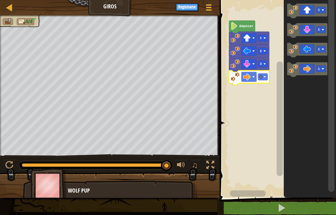
click at [267, 77] on rect "Espacio de trabajo de Blockly" at bounding box center [263, 76] width 10 height 7
click at [266, 74] on rect "Espacio de trabajo de Blockly" at bounding box center [263, 76] width 10 height 7
click at [267, 72] on icon "Espacio de trabajo de Blockly" at bounding box center [249, 77] width 40 height 15
click at [266, 76] on image "Espacio de trabajo de Blockly" at bounding box center [264, 77] width 2 height 2
click at [296, 8] on image "Espacio de trabajo de Blockly" at bounding box center [293, 9] width 9 height 9
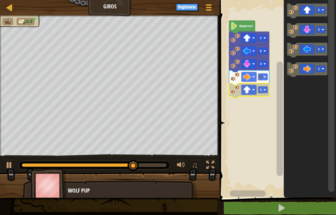
click at [237, 92] on image "Espacio de trabajo de Blockly" at bounding box center [235, 89] width 9 height 9
click at [236, 92] on image "Espacio de trabajo de Blockly" at bounding box center [235, 89] width 9 height 9
click at [265, 86] on icon "Espacio de trabajo de Blockly" at bounding box center [249, 90] width 40 height 15
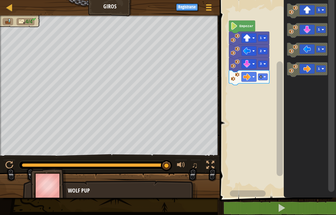
click at [293, 30] on image "Espacio de trabajo de Blockly" at bounding box center [293, 29] width 9 height 9
click at [269, 90] on icon "Espacio de trabajo de Blockly" at bounding box center [249, 90] width 40 height 15
click at [275, 114] on rect "Espacio de trabajo de Blockly" at bounding box center [277, 97] width 118 height 201
click at [259, 203] on button at bounding box center [282, 208] width 118 height 14
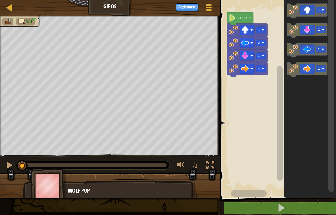
click at [298, 8] on image "Espacio de trabajo de Blockly" at bounding box center [293, 9] width 9 height 9
